Goal: Task Accomplishment & Management: Manage account settings

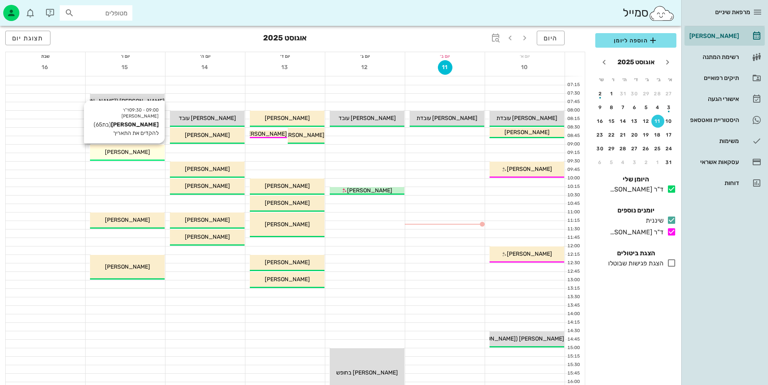
drag, startPoint x: 127, startPoint y: 152, endPoint x: 99, endPoint y: 151, distance: 27.9
click at [99, 151] on div "[PERSON_NAME]" at bounding box center [127, 152] width 75 height 8
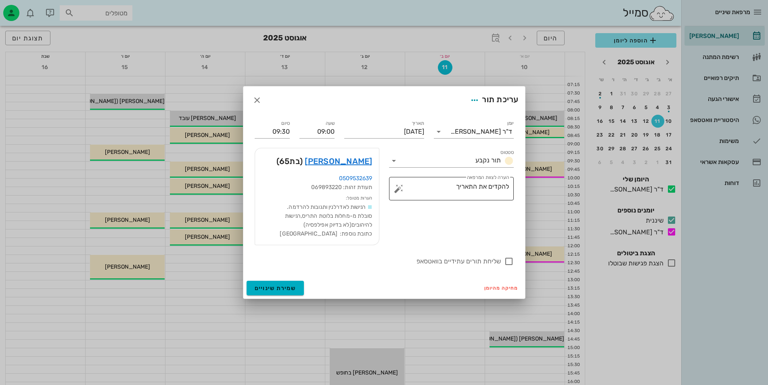
click at [421, 196] on textarea "להקדים את התאריך" at bounding box center [454, 190] width 109 height 19
click at [410, 158] on input "סטטוס" at bounding box center [436, 160] width 72 height 13
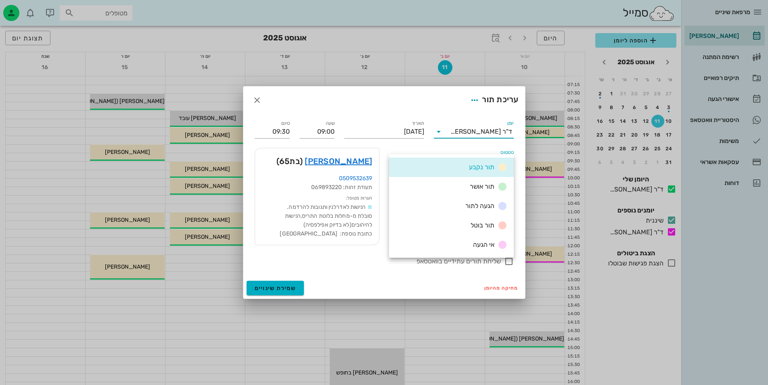
click at [450, 134] on input "יומן" at bounding box center [447, 131] width 5 height 13
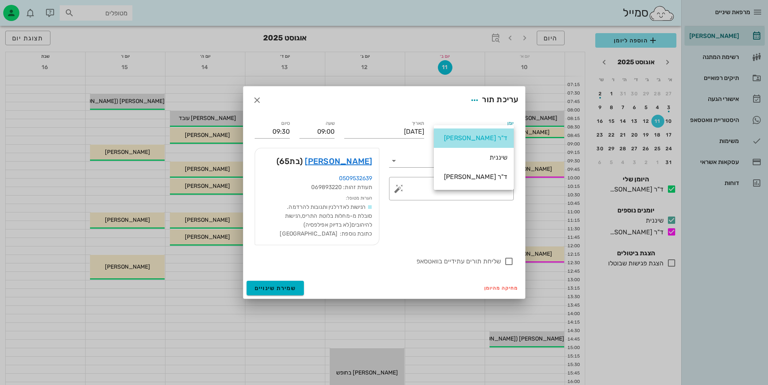
click at [449, 141] on div "ד"ר [PERSON_NAME]" at bounding box center [473, 138] width 67 height 8
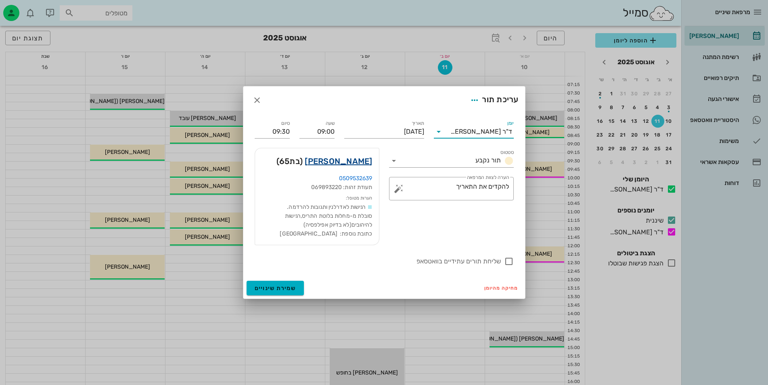
click at [340, 161] on link "[PERSON_NAME]" at bounding box center [338, 161] width 67 height 13
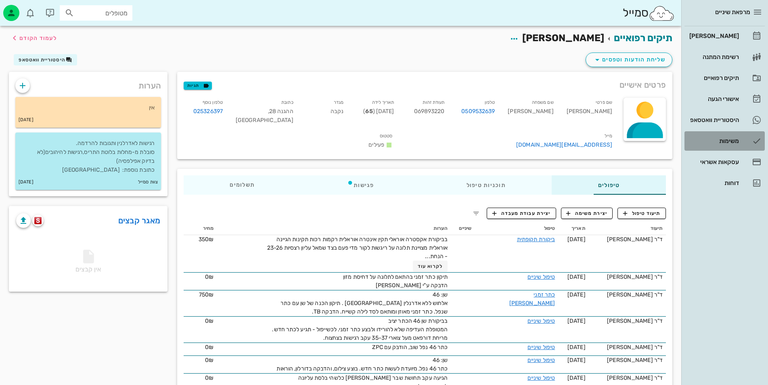
click at [702, 133] on link "משימות" at bounding box center [724, 140] width 80 height 19
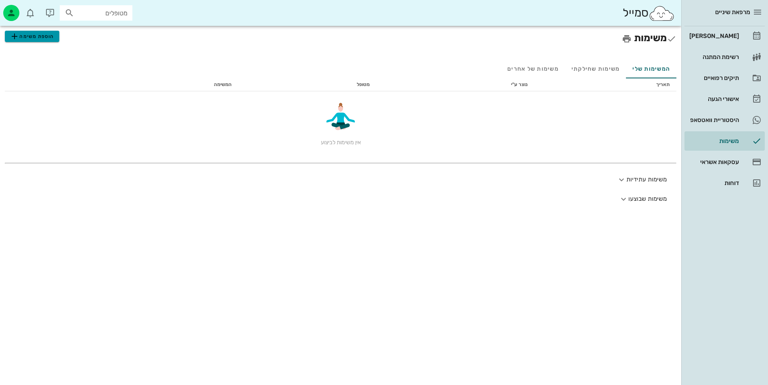
click at [54, 40] on button "הוספת משימה" at bounding box center [32, 36] width 54 height 11
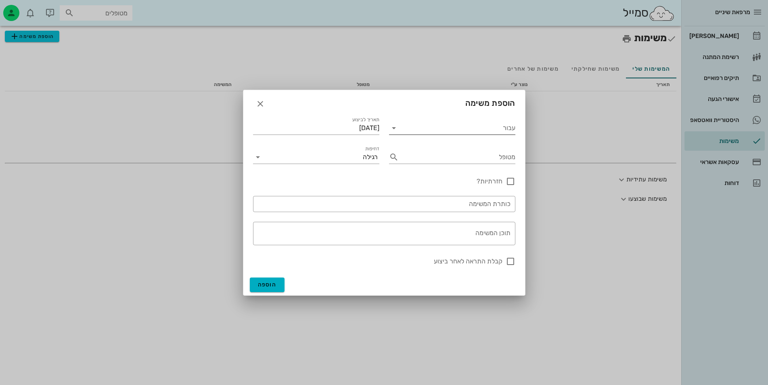
click at [451, 132] on input "עבור" at bounding box center [457, 127] width 115 height 13
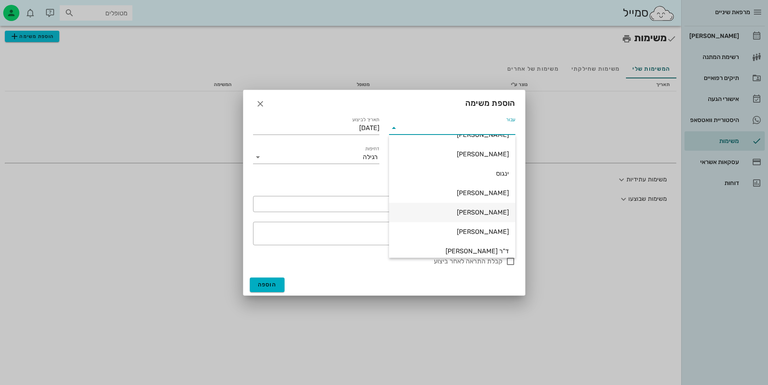
scroll to position [19, 0]
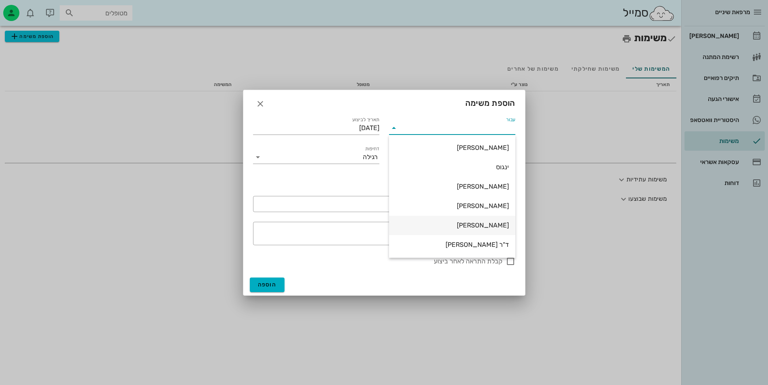
click at [479, 227] on div "[PERSON_NAME]" at bounding box center [452, 225] width 113 height 8
type input "[PERSON_NAME]"
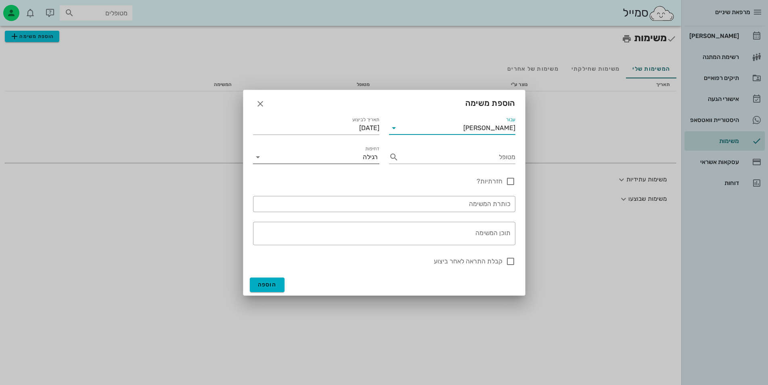
click at [354, 149] on div "דחיפות רגילה" at bounding box center [316, 155] width 126 height 18
click at [354, 153] on input "דחיפות" at bounding box center [313, 157] width 98 height 13
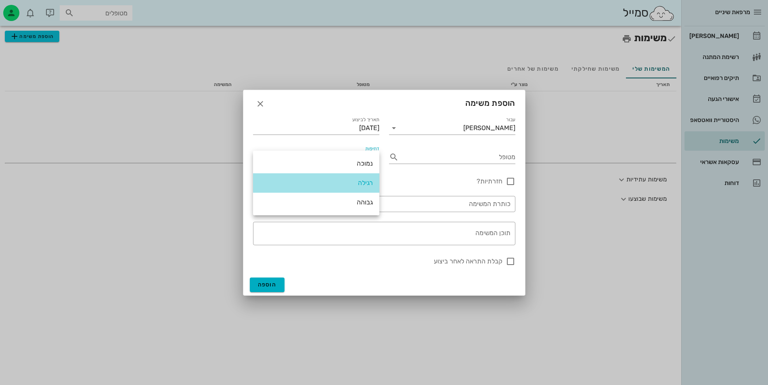
click at [354, 177] on div "רגילה" at bounding box center [316, 182] width 113 height 17
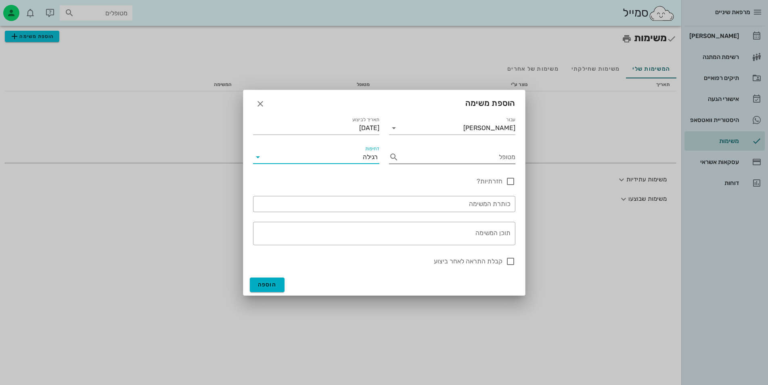
click at [433, 159] on input "מטופל" at bounding box center [458, 157] width 113 height 13
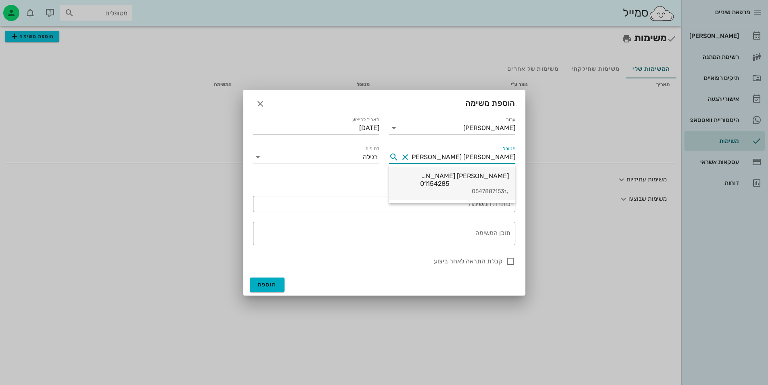
click at [454, 188] on div "0547887153" at bounding box center [464, 191] width 89 height 7
type input "[PERSON_NAME] [PERSON_NAME]"
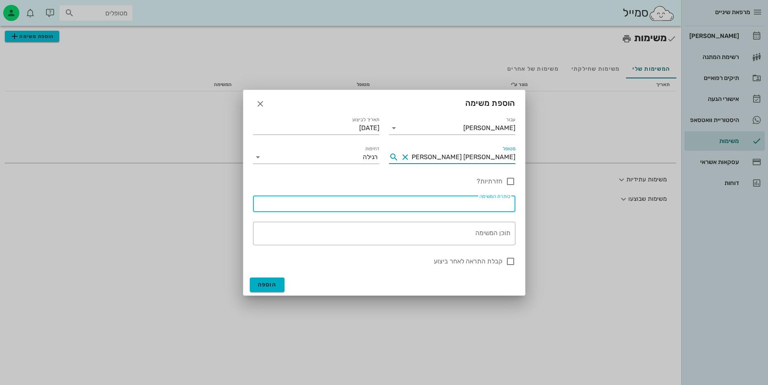
click at [450, 204] on input "כותרת המשימה" at bounding box center [384, 203] width 253 height 13
type input "צילום סטטוס"
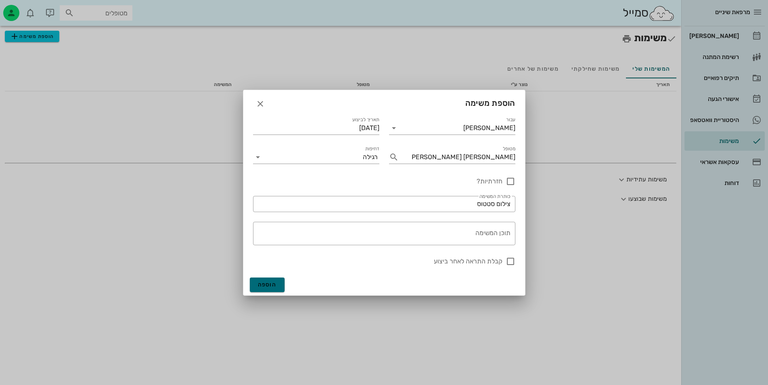
click at [268, 287] on span "הוספה" at bounding box center [267, 284] width 19 height 7
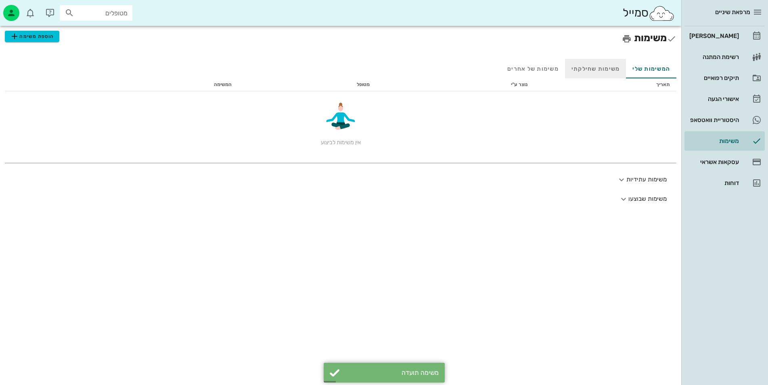
click at [579, 70] on div "משימות שחילקתי" at bounding box center [595, 68] width 61 height 19
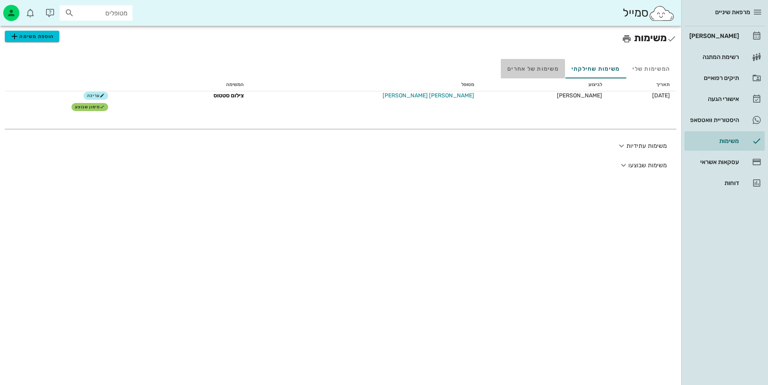
click at [542, 64] on div "משימות של אחרים" at bounding box center [533, 68] width 64 height 19
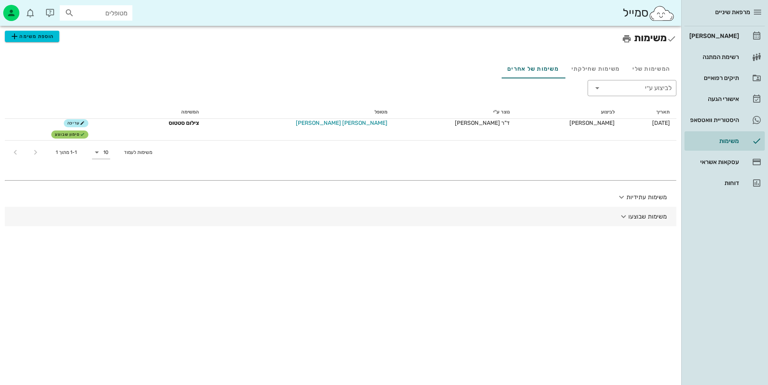
click at [633, 218] on button "משימות שבוצעו" at bounding box center [341, 216] width 672 height 19
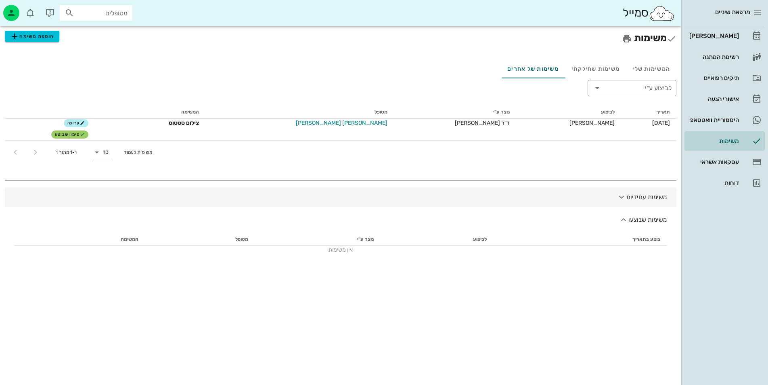
click at [639, 199] on button "משימות עתידיות" at bounding box center [341, 196] width 672 height 19
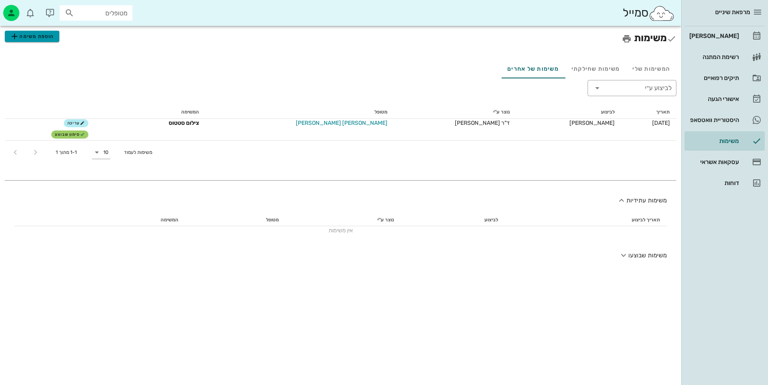
click at [46, 31] on span "הוספת משימה" at bounding box center [32, 36] width 44 height 10
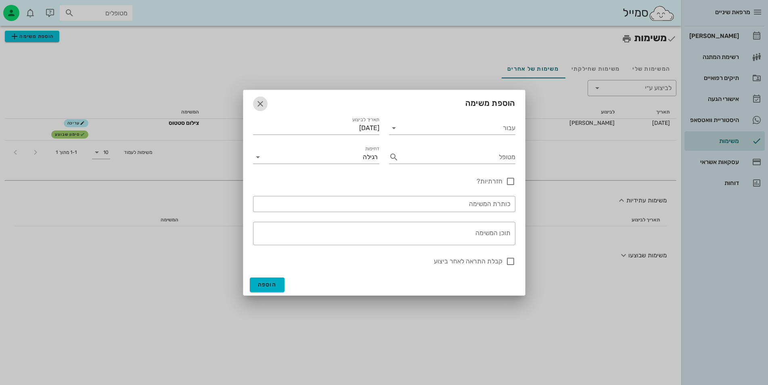
click at [255, 105] on span "button" at bounding box center [260, 104] width 15 height 10
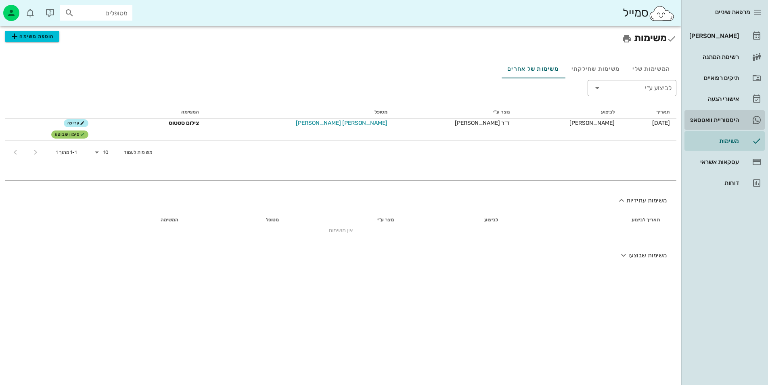
click at [707, 113] on link "היסטוריית וואטסאפ" at bounding box center [724, 119] width 80 height 19
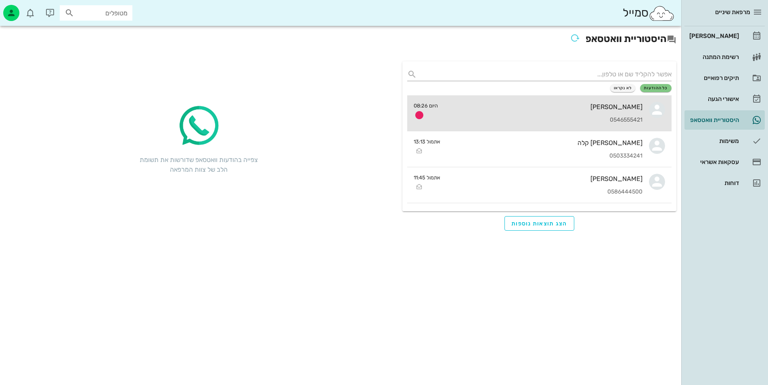
click at [645, 115] on link "[PERSON_NAME] 0546555421 היום 08:26" at bounding box center [539, 113] width 264 height 36
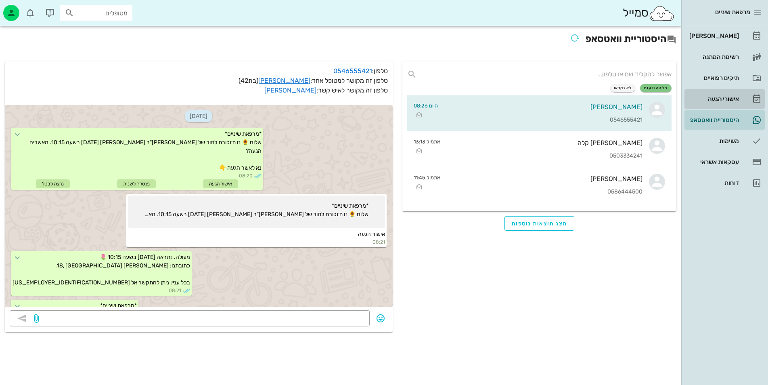
click at [701, 106] on link "אישורי הגעה" at bounding box center [724, 98] width 80 height 19
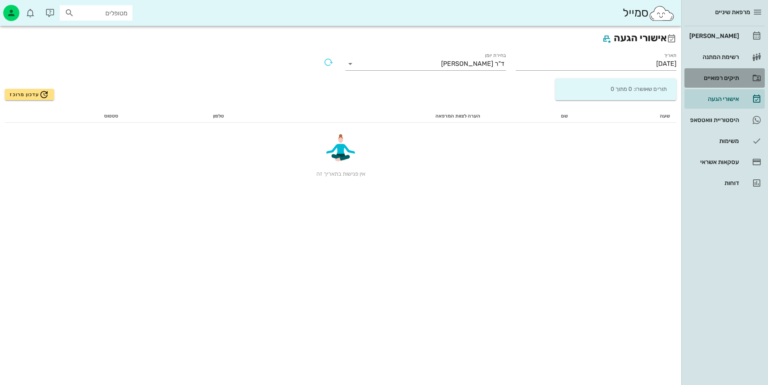
click at [720, 77] on div "תיקים רפואיים" at bounding box center [713, 78] width 51 height 6
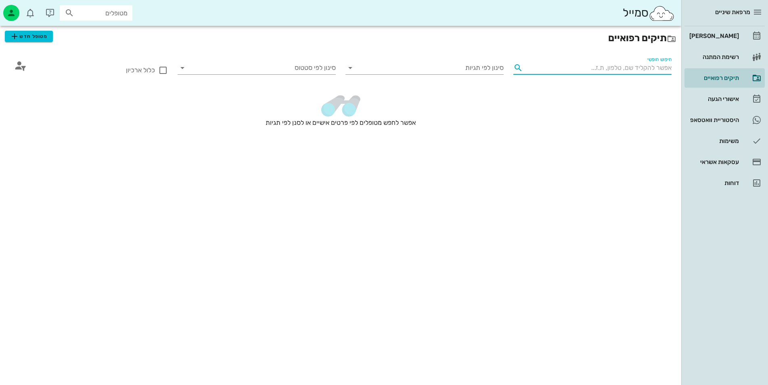
click at [636, 71] on input "חיפוש חופשי" at bounding box center [598, 67] width 145 height 13
click at [720, 63] on div "רשימת המתנה" at bounding box center [713, 56] width 51 height 13
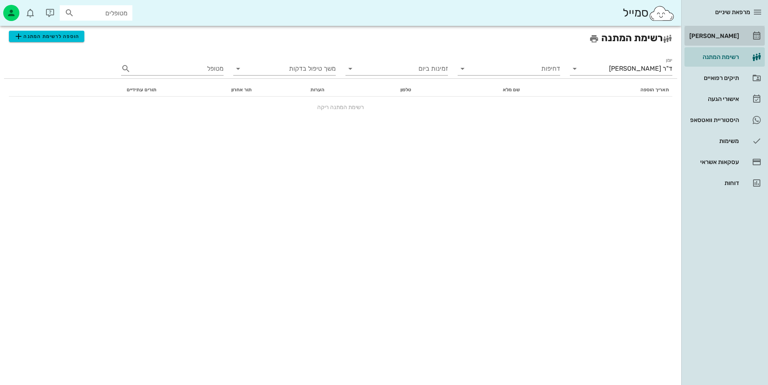
click at [714, 38] on div "[PERSON_NAME]" at bounding box center [713, 36] width 51 height 6
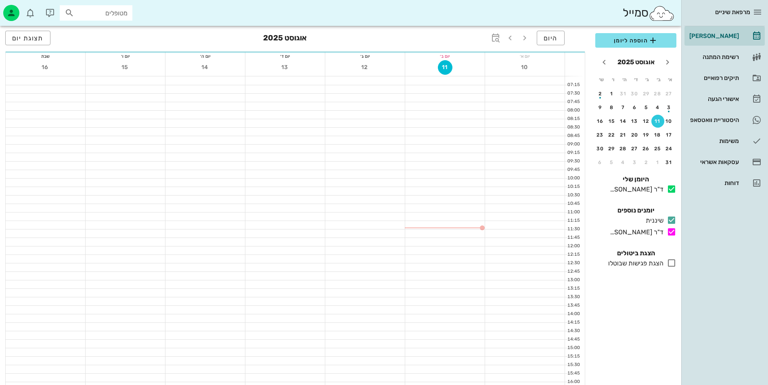
click at [743, 14] on span "מרפאת שיניים" at bounding box center [732, 11] width 35 height 7
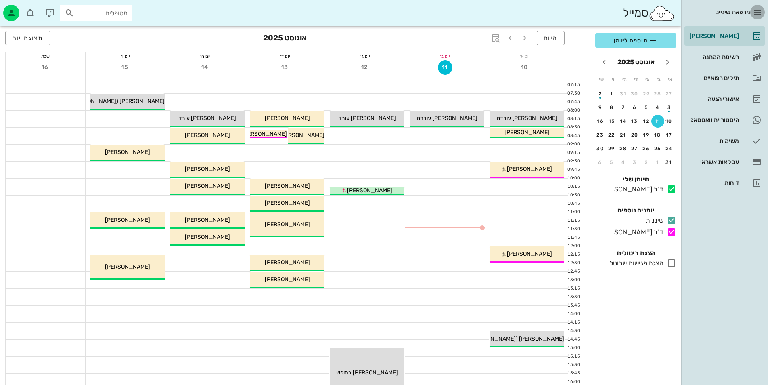
click at [755, 15] on icon "button" at bounding box center [758, 12] width 10 height 10
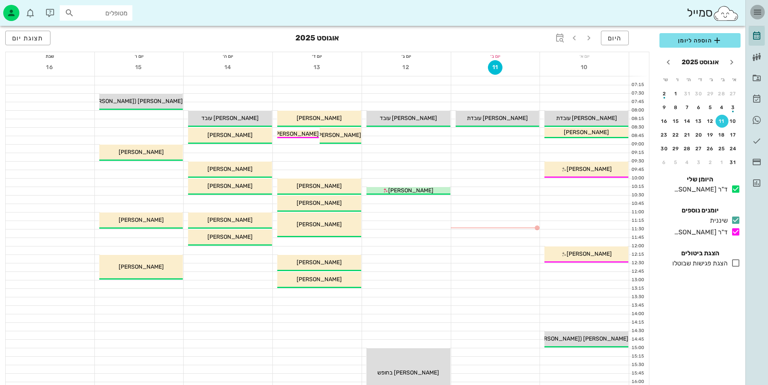
click at [754, 14] on icon "button" at bounding box center [758, 12] width 10 height 10
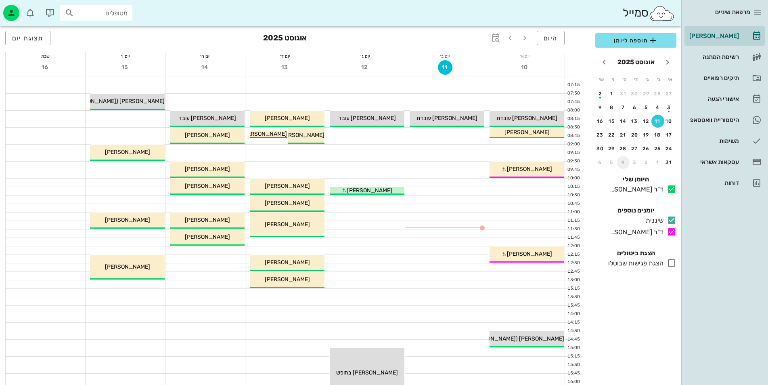
click at [622, 158] on button "4" at bounding box center [623, 162] width 13 height 13
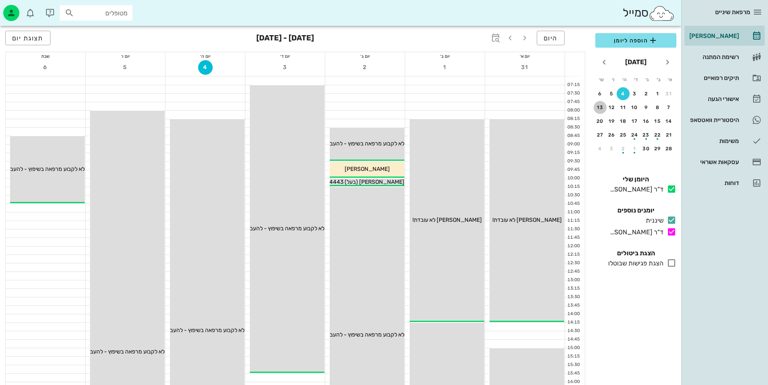
click at [604, 105] on div "13" at bounding box center [600, 108] width 13 height 6
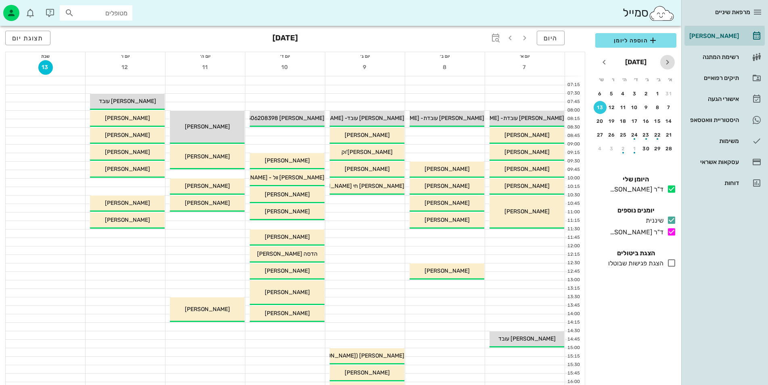
click at [666, 62] on icon "חודש שעבר" at bounding box center [668, 62] width 10 height 10
click at [555, 41] on span "היום" at bounding box center [551, 38] width 14 height 8
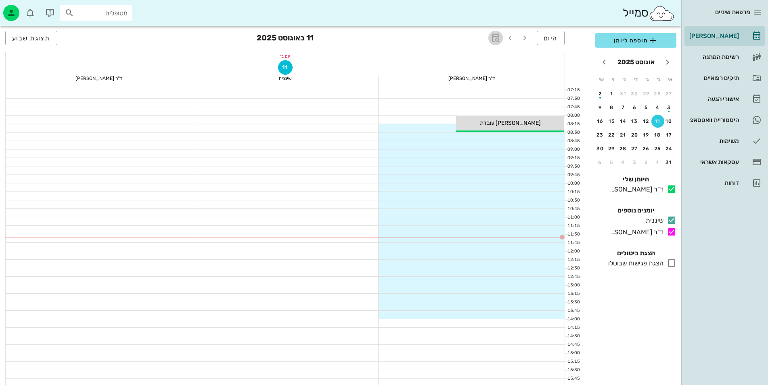
click at [493, 36] on icon "button" at bounding box center [496, 38] width 10 height 10
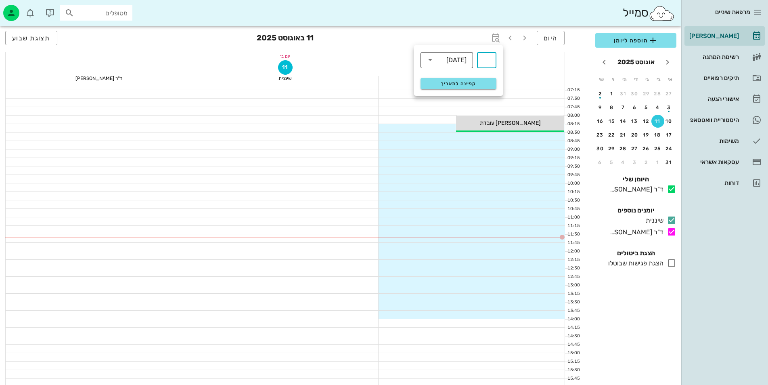
click at [457, 55] on div "[DATE]" at bounding box center [452, 60] width 31 height 16
click at [457, 100] on div "חודשים" at bounding box center [447, 95] width 40 height 13
click at [489, 56] on input "text" at bounding box center [487, 60] width 10 height 13
type input "6"
click at [477, 86] on span "קפיצה לתאריך" at bounding box center [458, 84] width 66 height 6
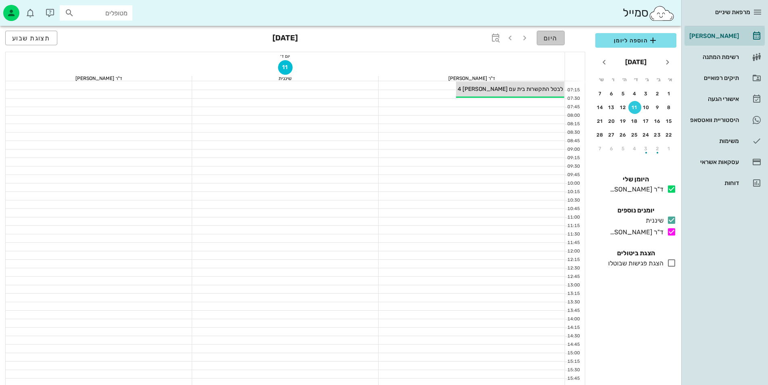
click at [546, 36] on span "היום" at bounding box center [551, 38] width 14 height 8
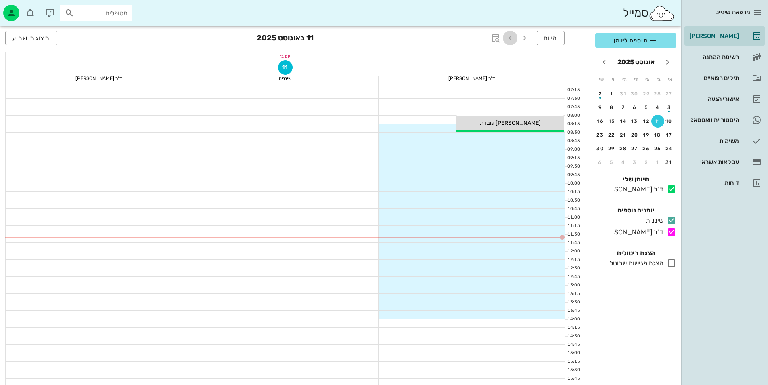
click at [513, 39] on icon "button" at bounding box center [510, 38] width 10 height 10
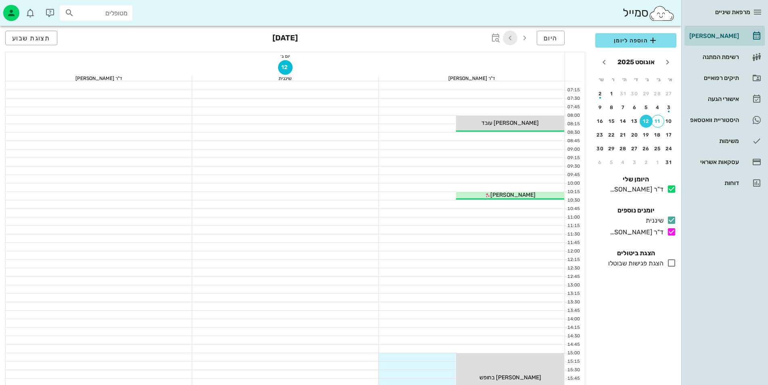
click at [514, 39] on icon "button" at bounding box center [510, 38] width 10 height 10
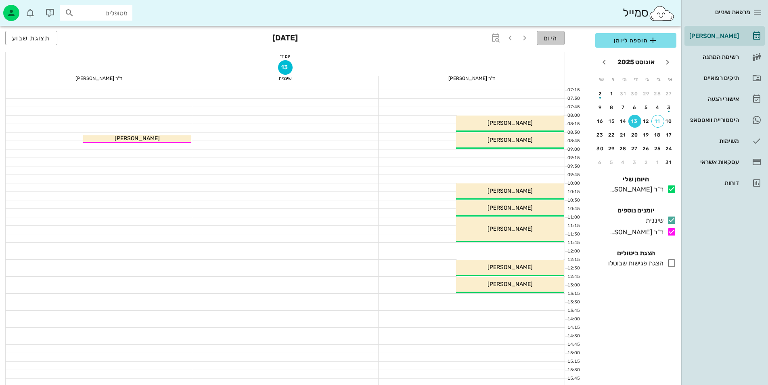
click at [548, 35] on span "היום" at bounding box center [551, 38] width 14 height 8
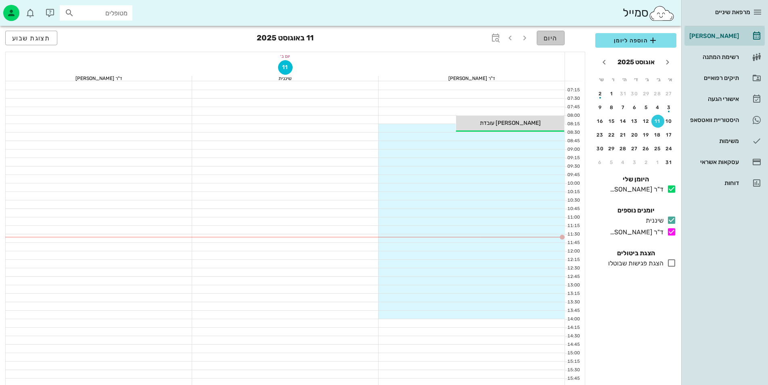
click at [544, 37] on span "היום" at bounding box center [551, 38] width 14 height 8
click at [498, 38] on icon "button" at bounding box center [496, 38] width 10 height 10
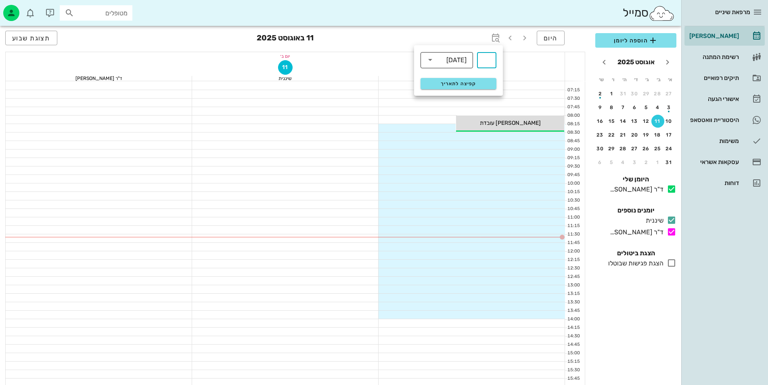
click at [434, 61] on icon at bounding box center [430, 60] width 10 height 10
click at [445, 93] on div "חודשים" at bounding box center [447, 95] width 40 height 6
click at [459, 84] on span "קפיצה לתאריך" at bounding box center [458, 84] width 66 height 6
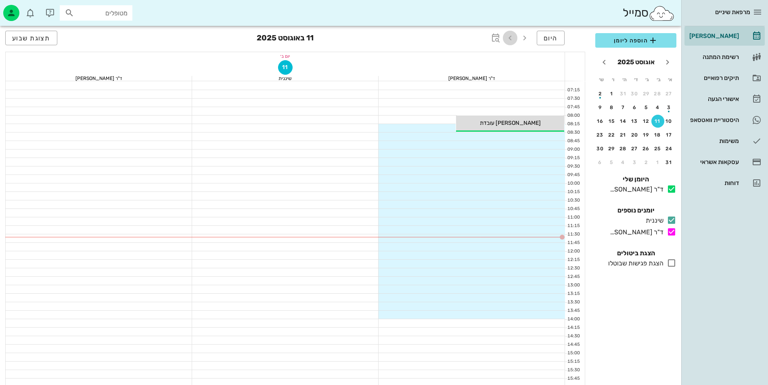
click at [513, 38] on icon "button" at bounding box center [510, 38] width 10 height 10
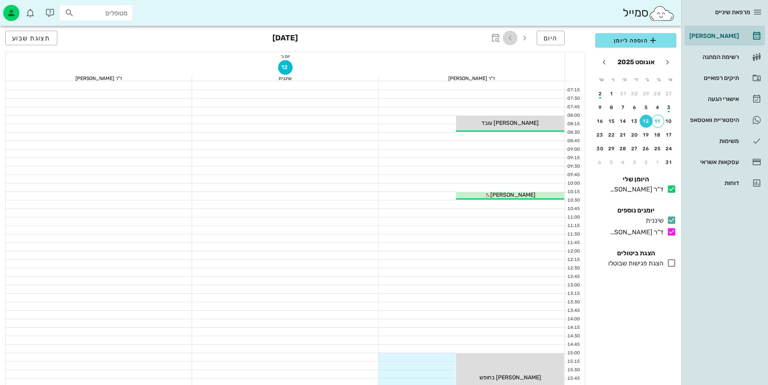
click at [512, 38] on icon "button" at bounding box center [510, 38] width 10 height 10
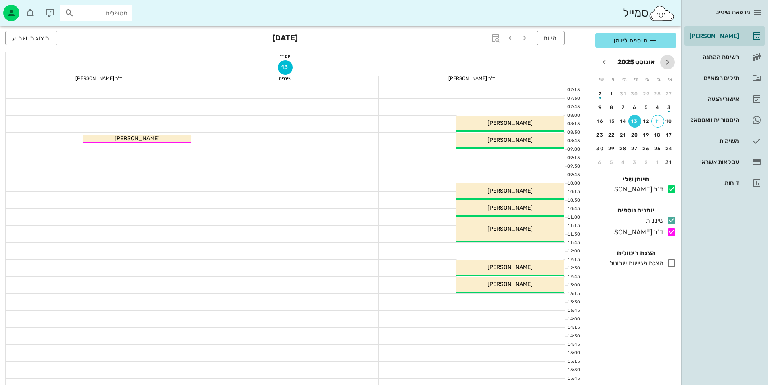
click at [663, 64] on icon "חודש שעבר" at bounding box center [668, 62] width 10 height 10
click at [608, 65] on icon "חודש הבא" at bounding box center [604, 62] width 10 height 10
click at [607, 65] on icon "חודש הבא" at bounding box center [604, 62] width 10 height 10
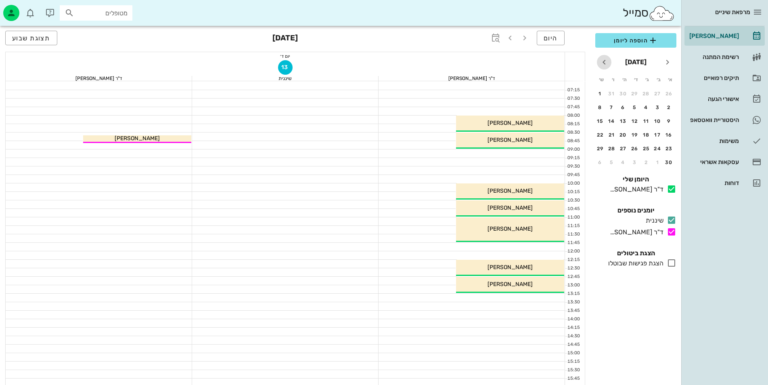
click at [607, 65] on icon "חודש הבא" at bounding box center [604, 62] width 10 height 10
click at [621, 116] on button "18" at bounding box center [623, 121] width 13 height 13
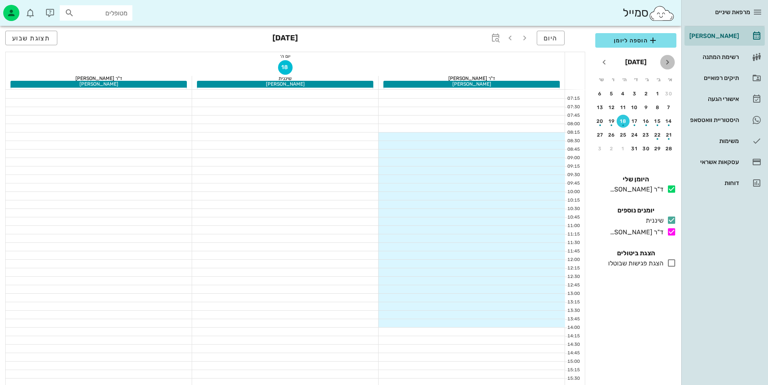
click at [666, 63] on icon "חודש שעבר" at bounding box center [668, 62] width 10 height 10
click at [604, 62] on icon "חודש הבא" at bounding box center [604, 62] width 10 height 10
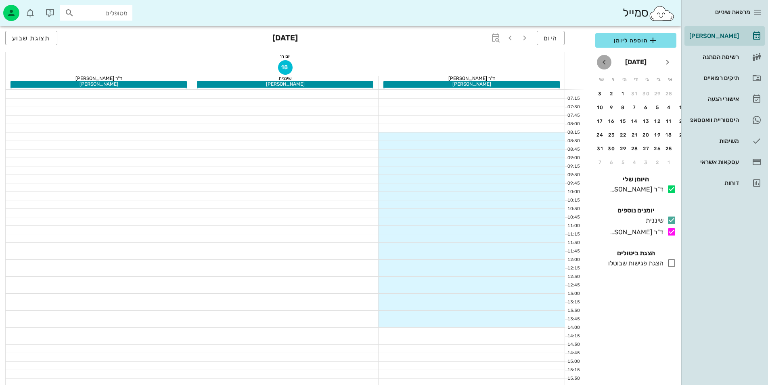
click at [604, 62] on icon "חודש הבא" at bounding box center [604, 62] width 10 height 10
click at [651, 124] on div "button" at bounding box center [646, 123] width 13 height 4
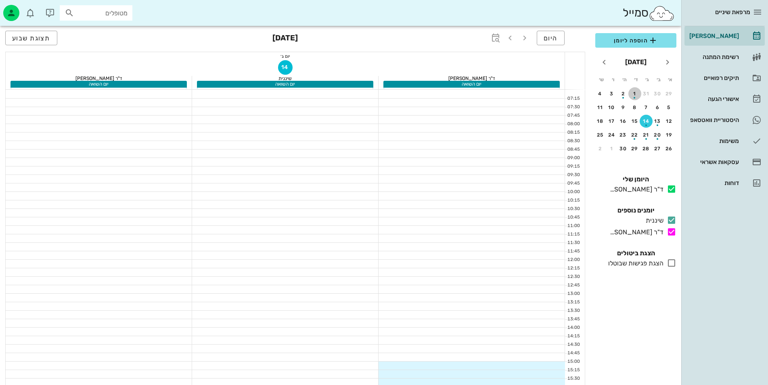
click at [637, 99] on button "1" at bounding box center [634, 93] width 13 height 13
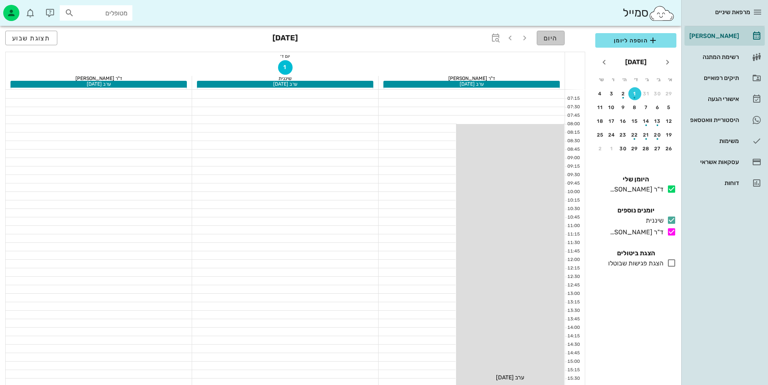
click at [563, 37] on button "היום" at bounding box center [551, 38] width 28 height 15
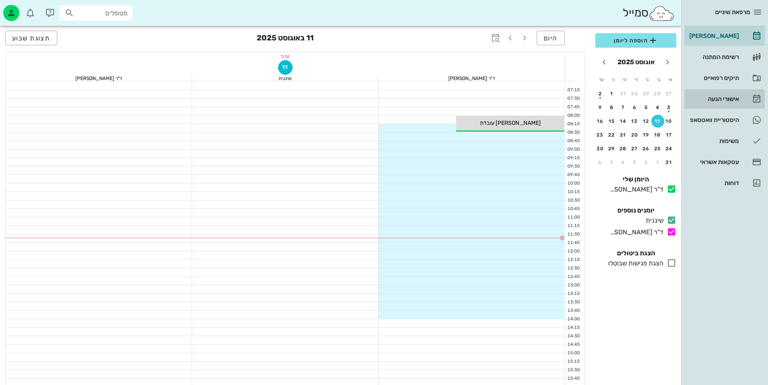
click at [717, 93] on div "אישורי הגעה" at bounding box center [713, 98] width 51 height 13
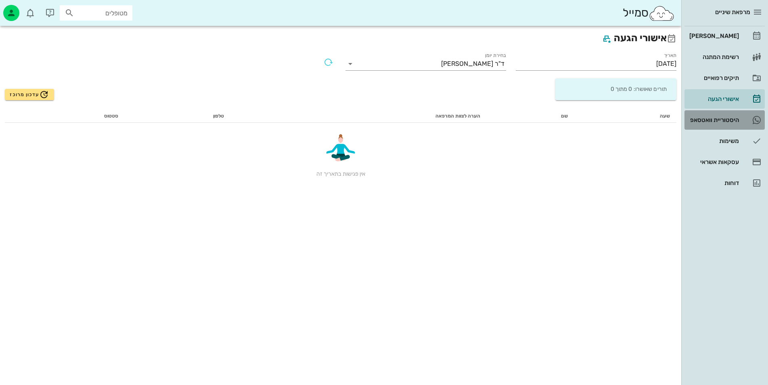
click at [718, 126] on link "היסטוריית וואטסאפ" at bounding box center [724, 119] width 80 height 19
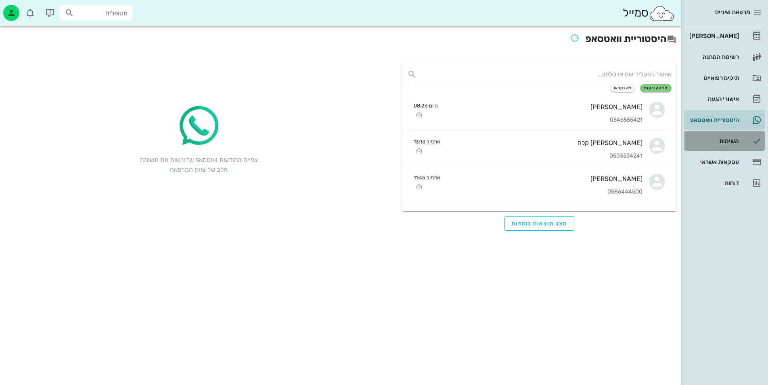
click at [714, 150] on link "משימות" at bounding box center [724, 140] width 80 height 19
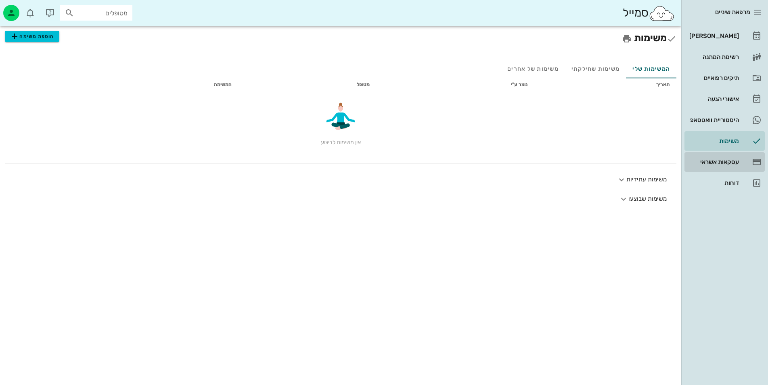
click at [714, 159] on div "עסקאות אשראי" at bounding box center [713, 162] width 51 height 6
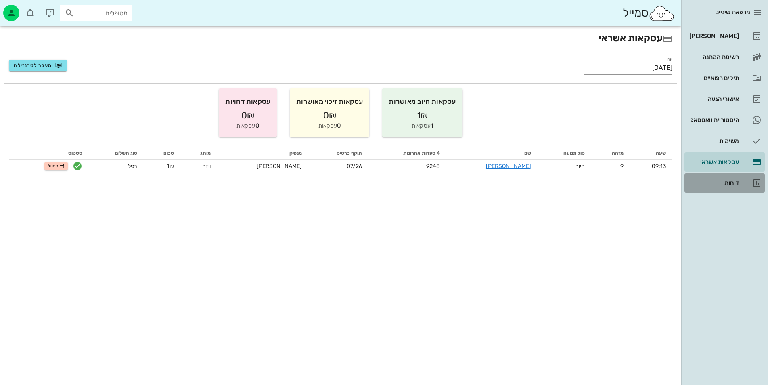
click at [712, 182] on div "דוחות" at bounding box center [713, 183] width 51 height 6
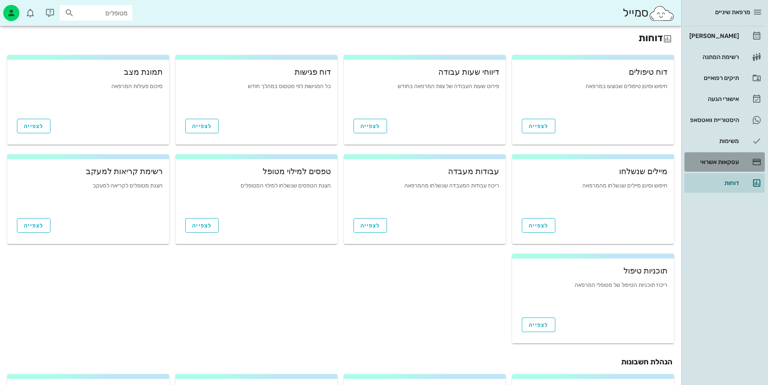
click at [713, 164] on div "עסקאות אשראי" at bounding box center [713, 162] width 51 height 6
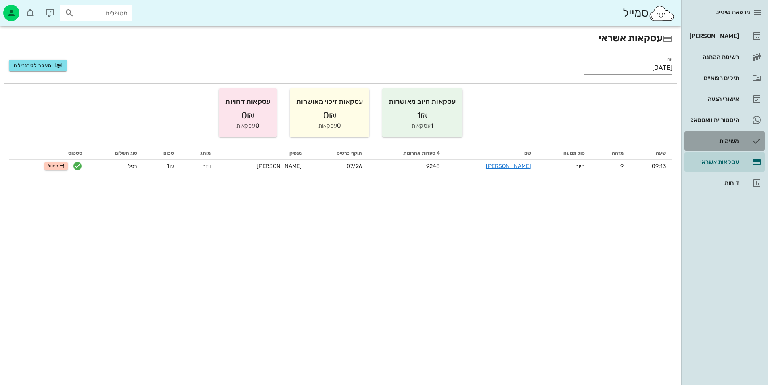
click at [700, 131] on link "משימות" at bounding box center [724, 140] width 80 height 19
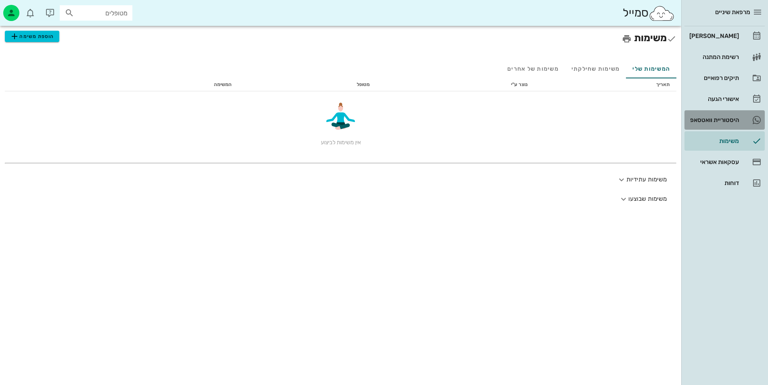
click at [709, 110] on link "היסטוריית וואטסאפ" at bounding box center [724, 119] width 80 height 19
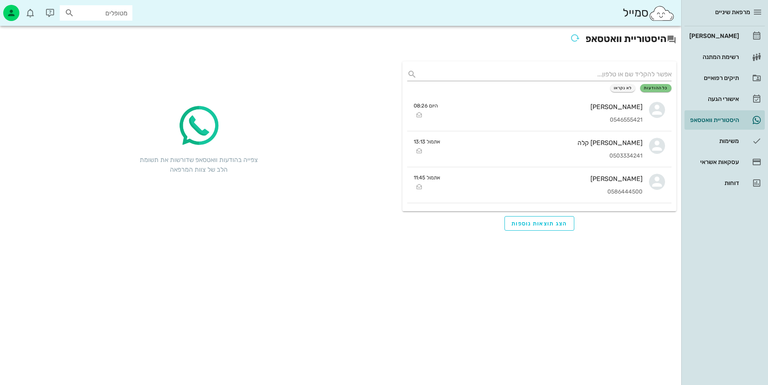
click at [186, 144] on img at bounding box center [198, 126] width 48 height 48
click at [189, 138] on img at bounding box center [198, 126] width 48 height 48
click at [196, 136] on img at bounding box center [198, 126] width 48 height 48
click at [506, 226] on button "הצג תוצאות נוספות" at bounding box center [539, 223] width 70 height 15
click at [724, 94] on div "אישורי הגעה" at bounding box center [713, 98] width 51 height 13
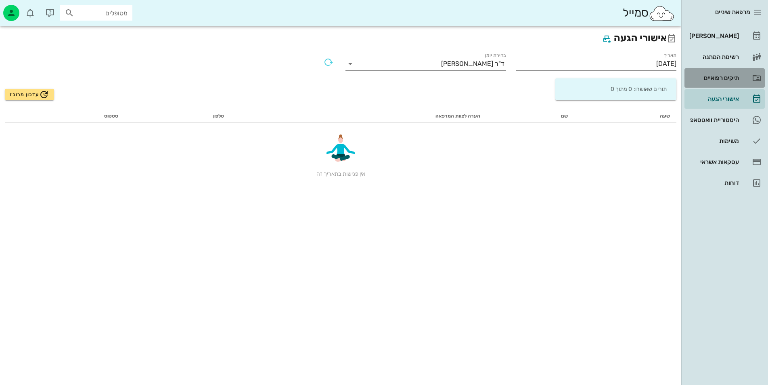
click at [736, 71] on link "תיקים רפואיים" at bounding box center [724, 77] width 80 height 19
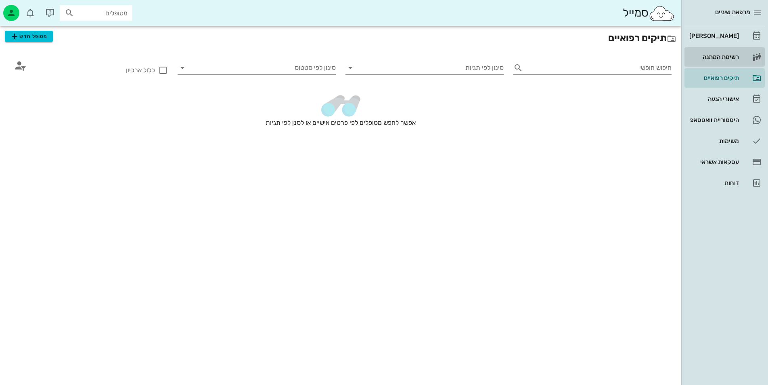
click at [742, 58] on link "רשימת המתנה" at bounding box center [724, 56] width 80 height 19
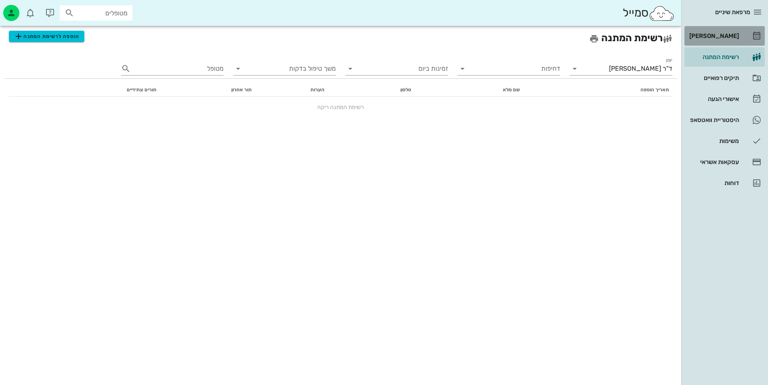
click at [723, 31] on div "[PERSON_NAME]" at bounding box center [713, 35] width 51 height 13
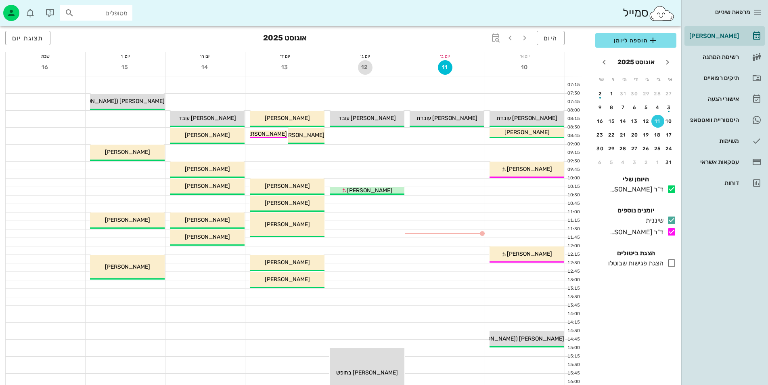
click at [366, 69] on span "12" at bounding box center [365, 67] width 15 height 7
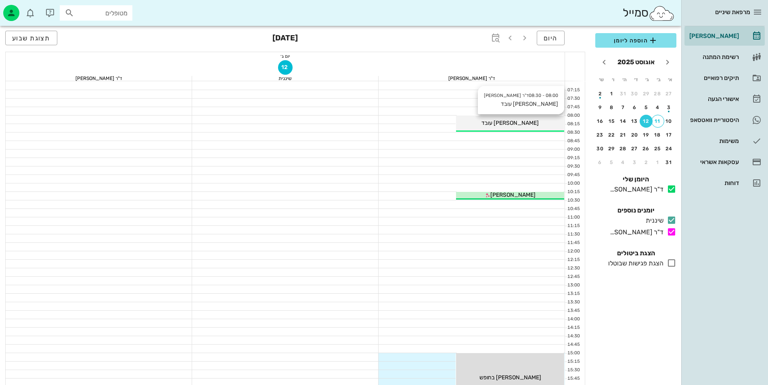
click at [517, 122] on span "[PERSON_NAME] עובד" at bounding box center [509, 122] width 57 height 7
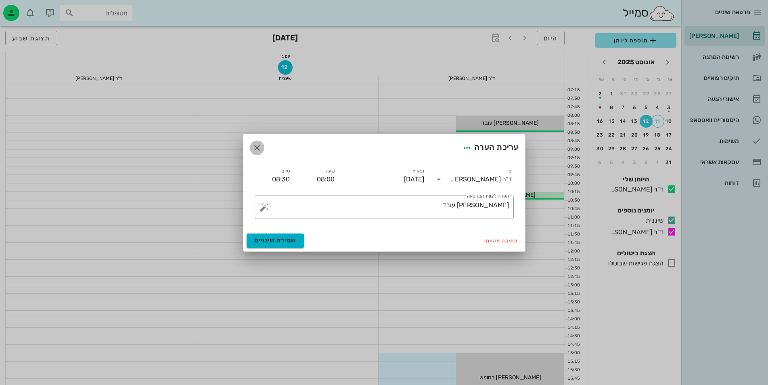
click at [257, 142] on button "button" at bounding box center [257, 147] width 15 height 15
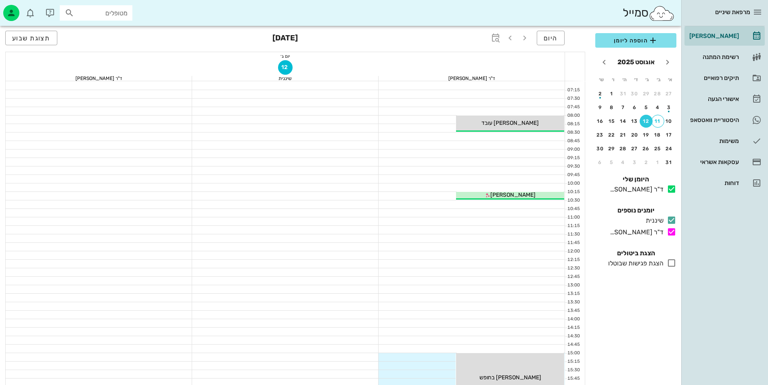
click at [8, 30] on div "היום [DATE] תצוגת שבוע" at bounding box center [295, 39] width 580 height 26
click at [10, 35] on button "תצוגת שבוע" at bounding box center [31, 38] width 52 height 15
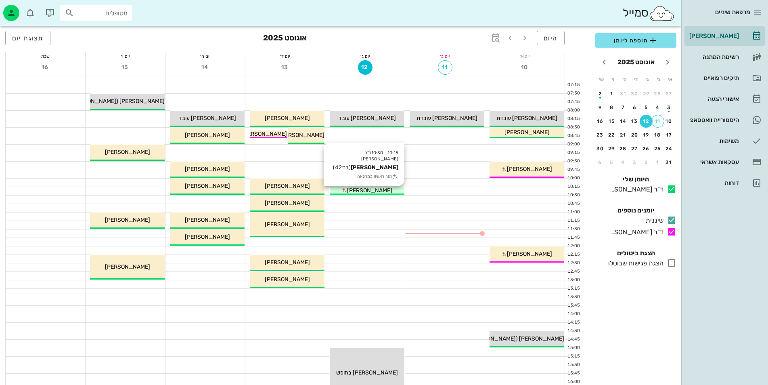
click at [393, 190] on div "[PERSON_NAME]" at bounding box center [367, 190] width 75 height 8
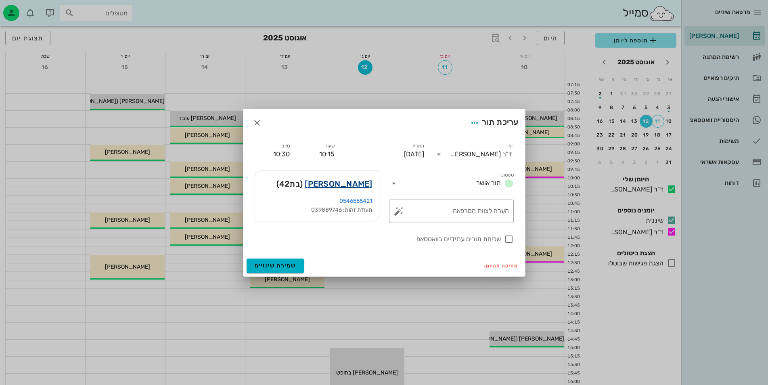
click at [350, 189] on link "[PERSON_NAME]" at bounding box center [338, 183] width 67 height 13
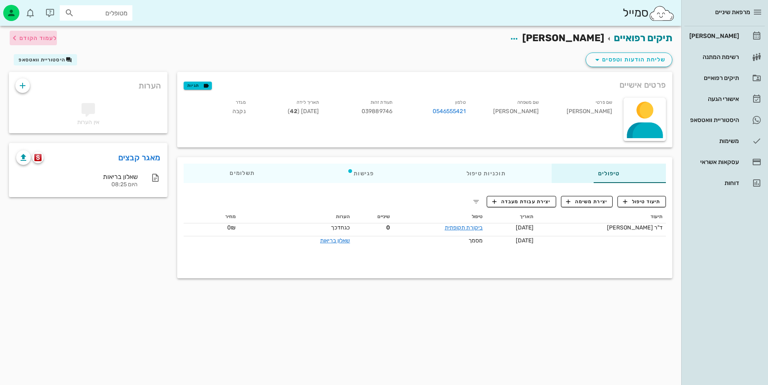
click at [28, 35] on span "לעמוד הקודם" at bounding box center [38, 38] width 38 height 7
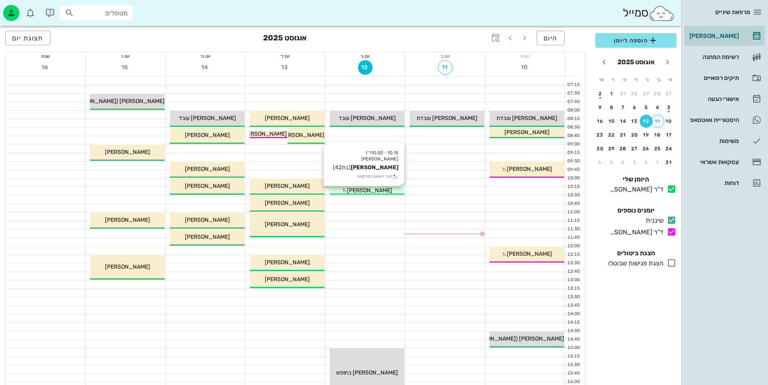
click at [375, 188] on span "[PERSON_NAME]" at bounding box center [369, 190] width 45 height 7
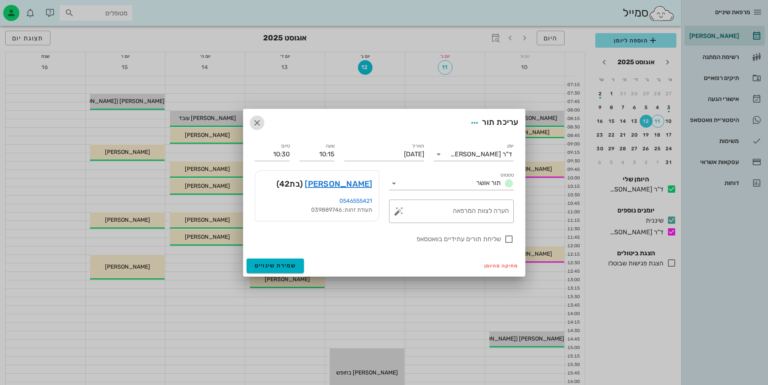
click at [261, 126] on icon "button" at bounding box center [257, 123] width 10 height 10
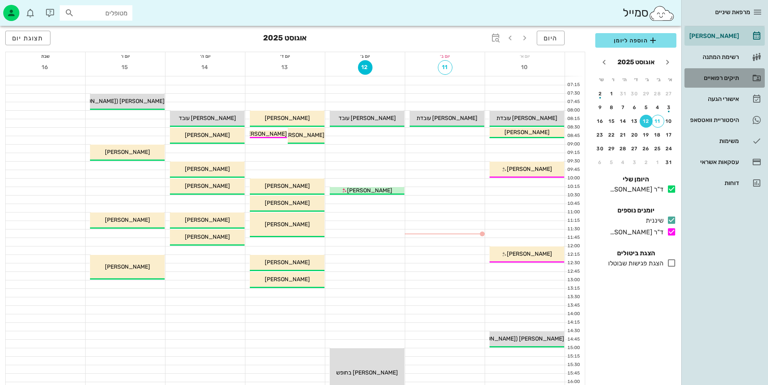
click at [699, 85] on link "תיקים רפואיים" at bounding box center [724, 77] width 80 height 19
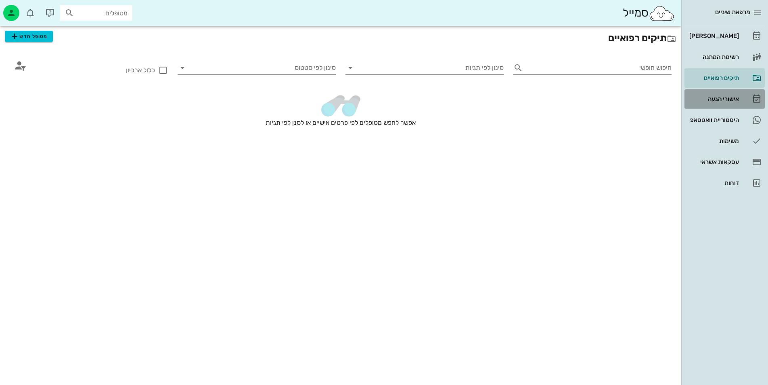
click at [700, 107] on link "אישורי הגעה" at bounding box center [724, 98] width 80 height 19
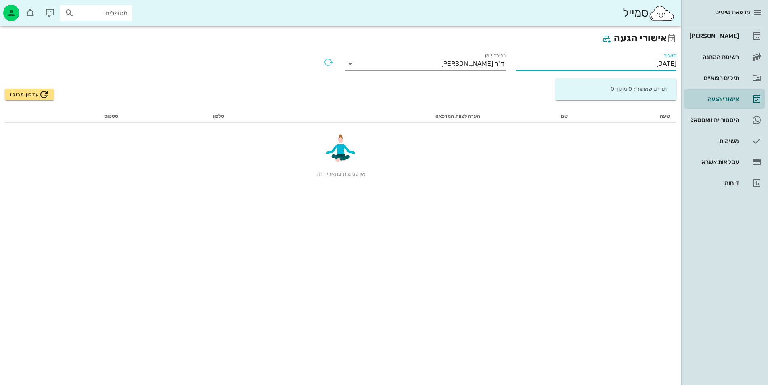
click at [603, 69] on input "[DATE]" at bounding box center [596, 63] width 161 height 13
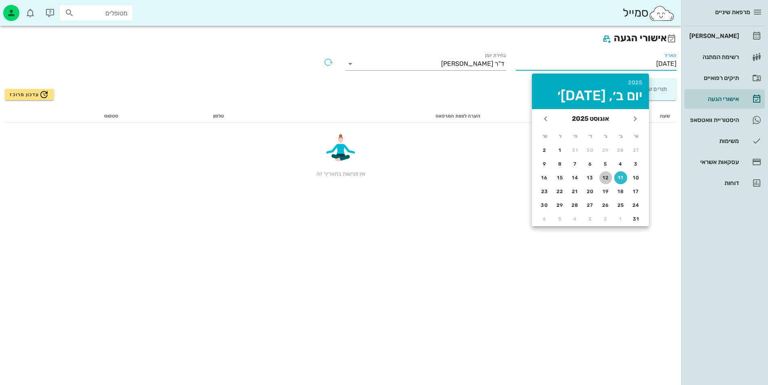
click at [607, 176] on div "12" at bounding box center [605, 178] width 13 height 6
type input "[DATE]"
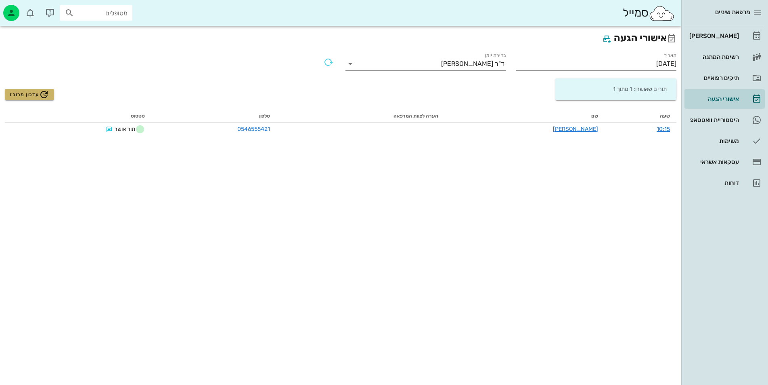
click at [45, 95] on icon "button" at bounding box center [44, 95] width 10 height 10
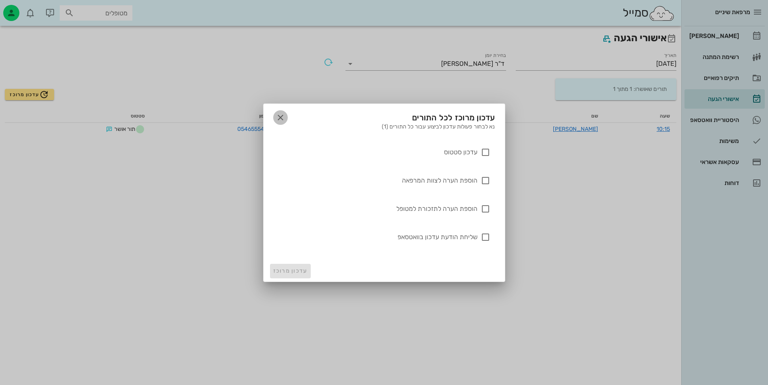
click at [282, 116] on icon "button" at bounding box center [281, 118] width 10 height 10
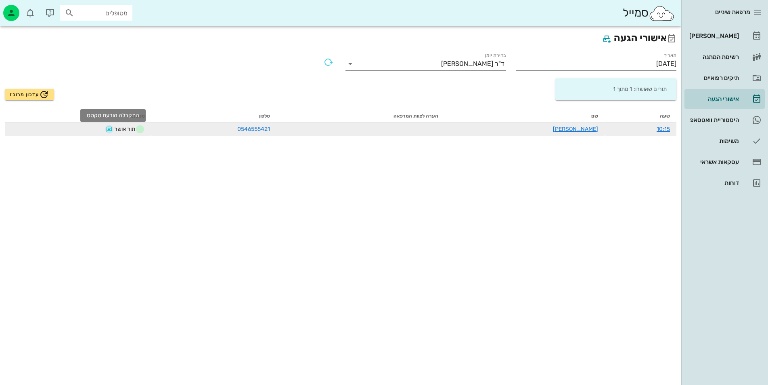
click at [112, 129] on button "button" at bounding box center [109, 129] width 6 height 6
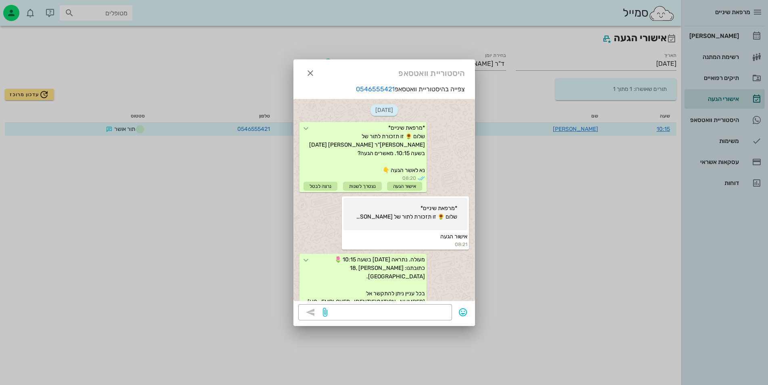
scroll to position [135, 0]
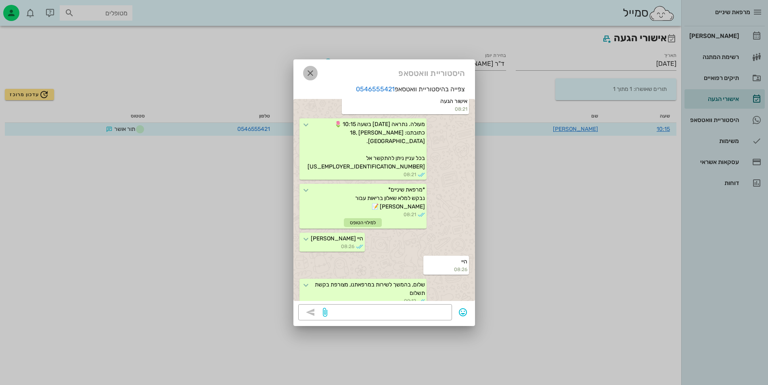
click at [309, 77] on icon "button" at bounding box center [311, 73] width 10 height 10
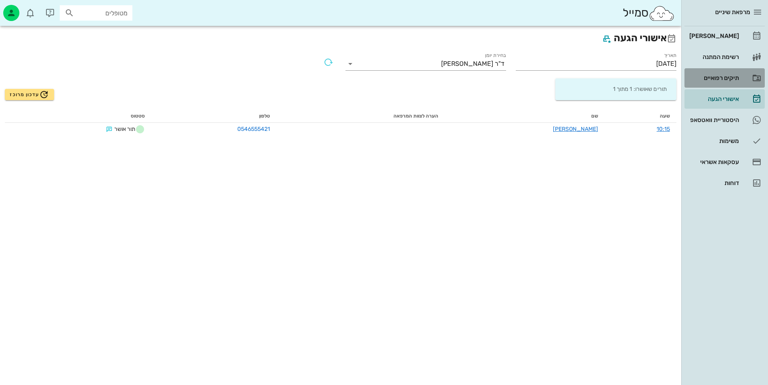
click at [699, 78] on div "תיקים רפואיים" at bounding box center [713, 78] width 51 height 6
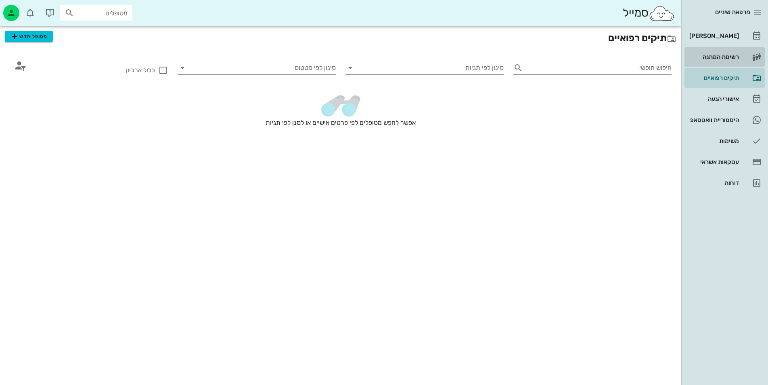
click at [735, 66] on link "רשימת המתנה" at bounding box center [724, 56] width 80 height 19
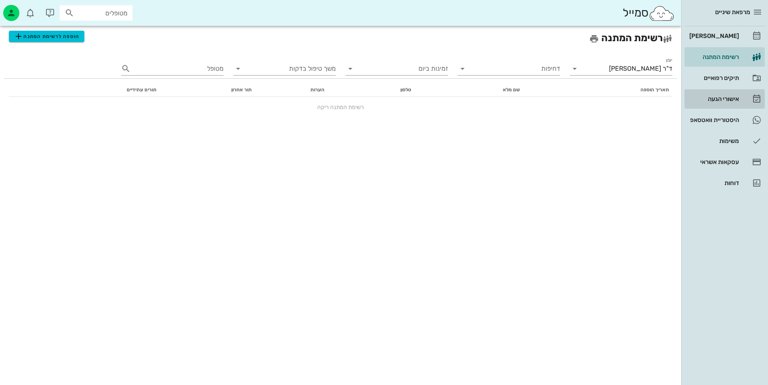
click at [721, 101] on div "אישורי הגעה" at bounding box center [713, 99] width 51 height 6
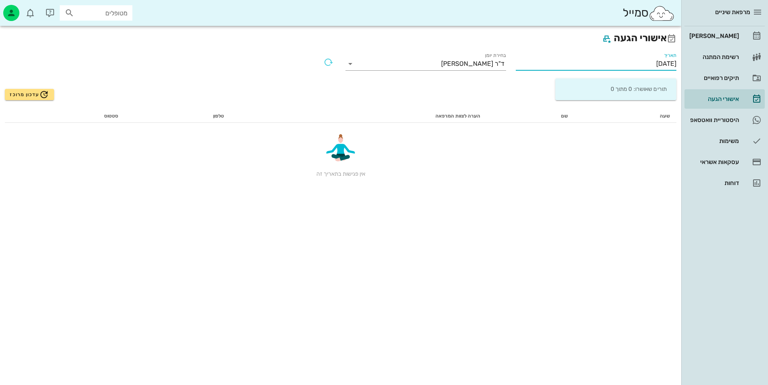
click at [634, 63] on input "[DATE]" at bounding box center [596, 63] width 161 height 13
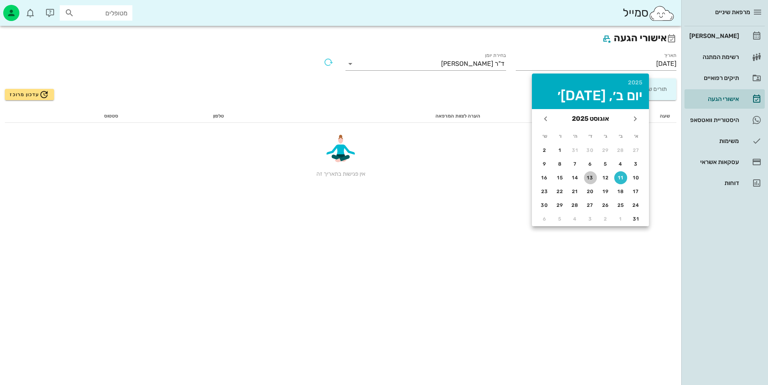
click at [592, 178] on div "13" at bounding box center [590, 178] width 13 height 6
type input "[DATE]"
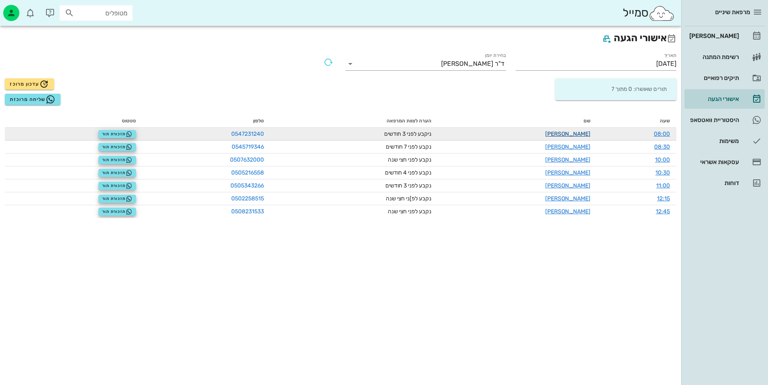
click at [582, 132] on link "[PERSON_NAME]" at bounding box center [567, 133] width 45 height 7
